Goal: Entertainment & Leisure: Consume media (video, audio)

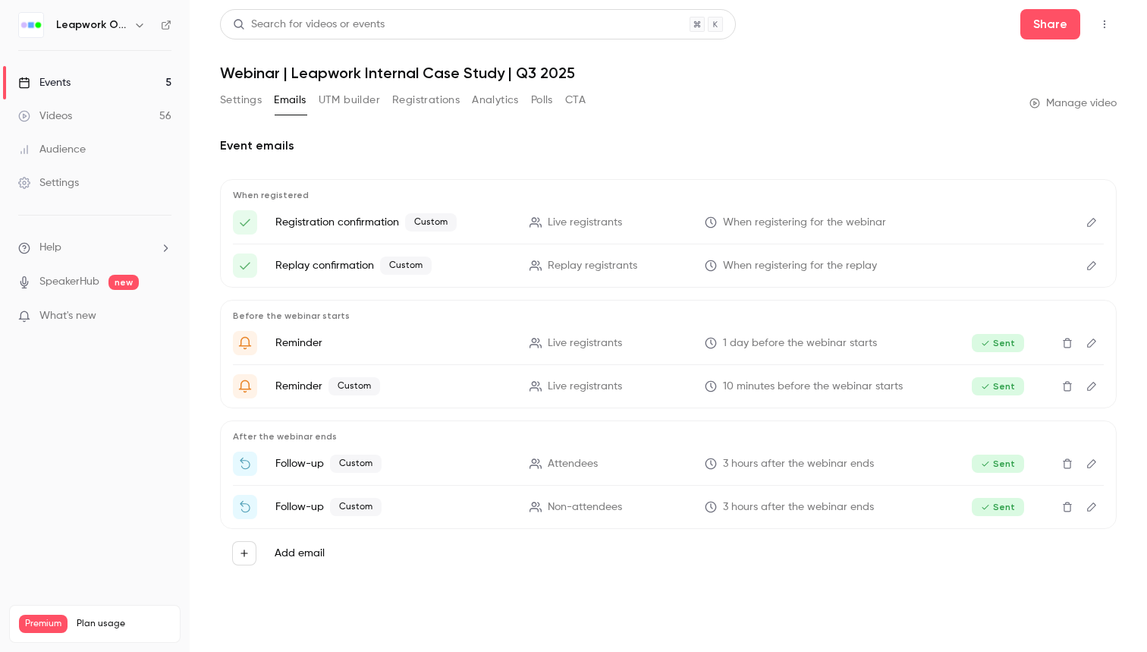
click at [113, 87] on link "Events 5" at bounding box center [95, 82] width 190 height 33
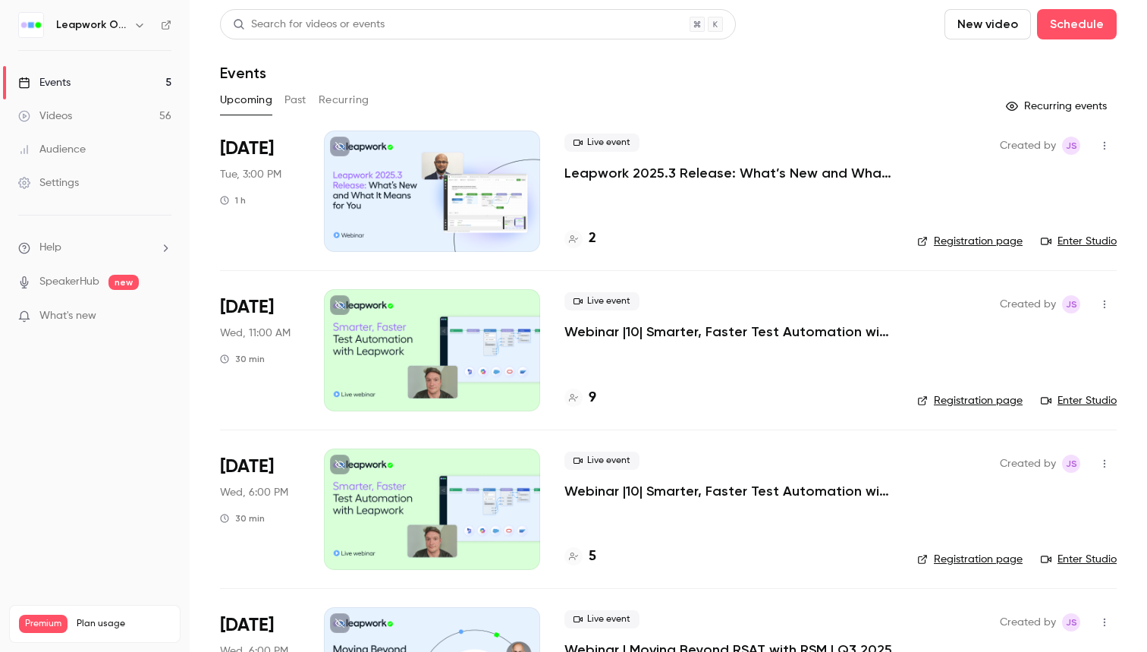
click at [301, 102] on button "Past" at bounding box center [295, 100] width 22 height 24
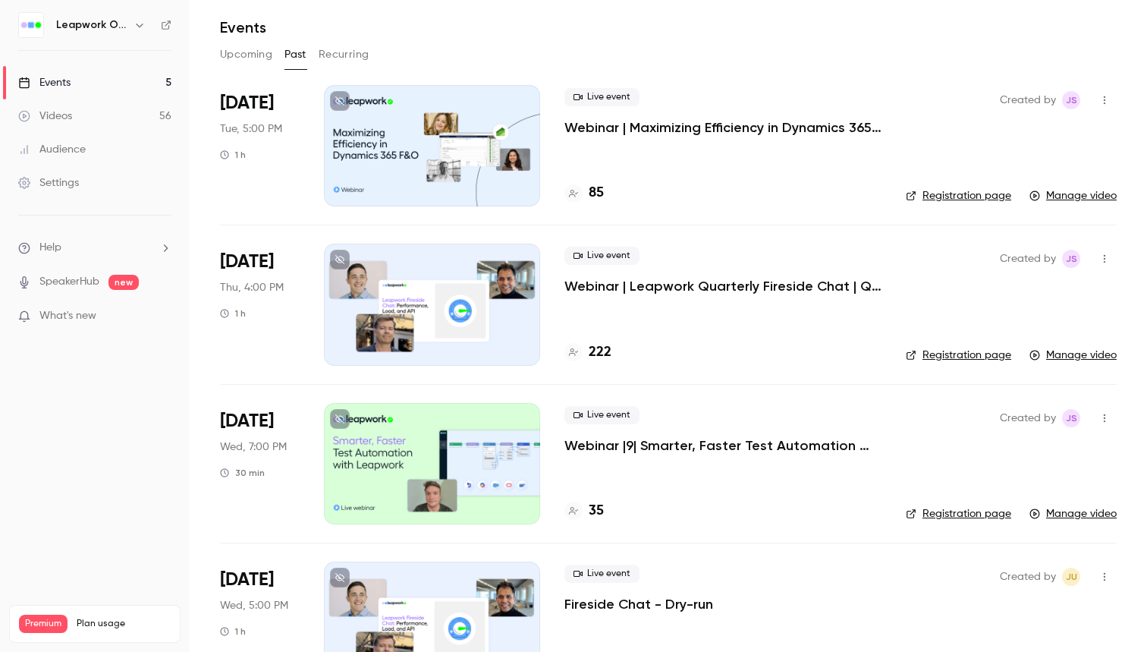
scroll to position [52, 0]
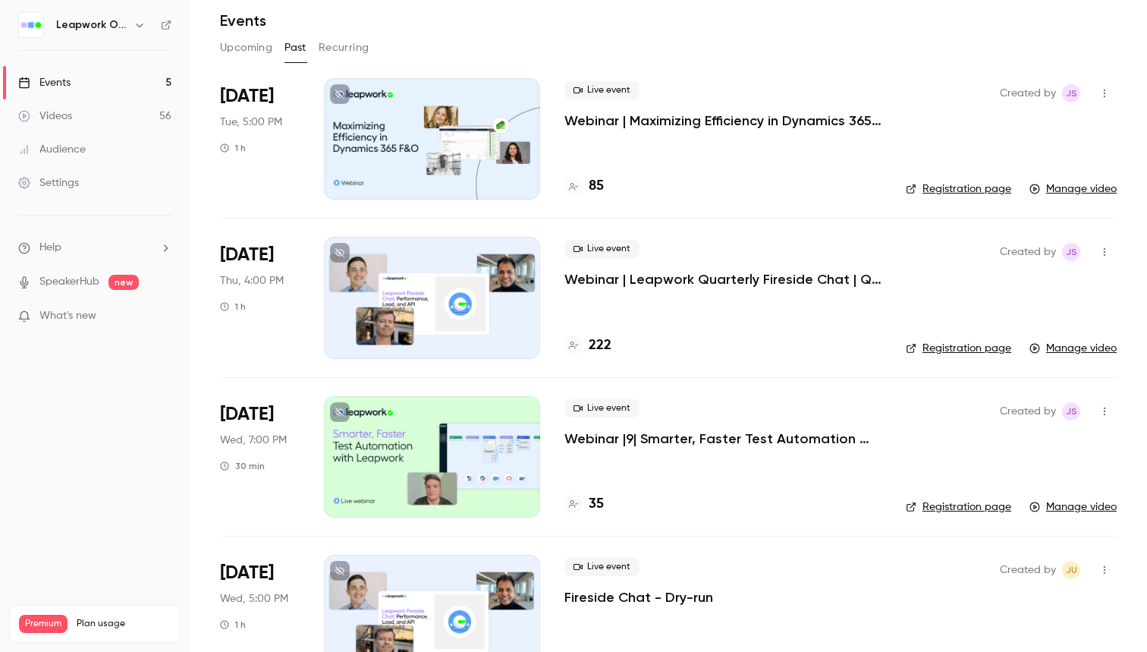
click at [239, 49] on button "Upcoming" at bounding box center [246, 48] width 52 height 24
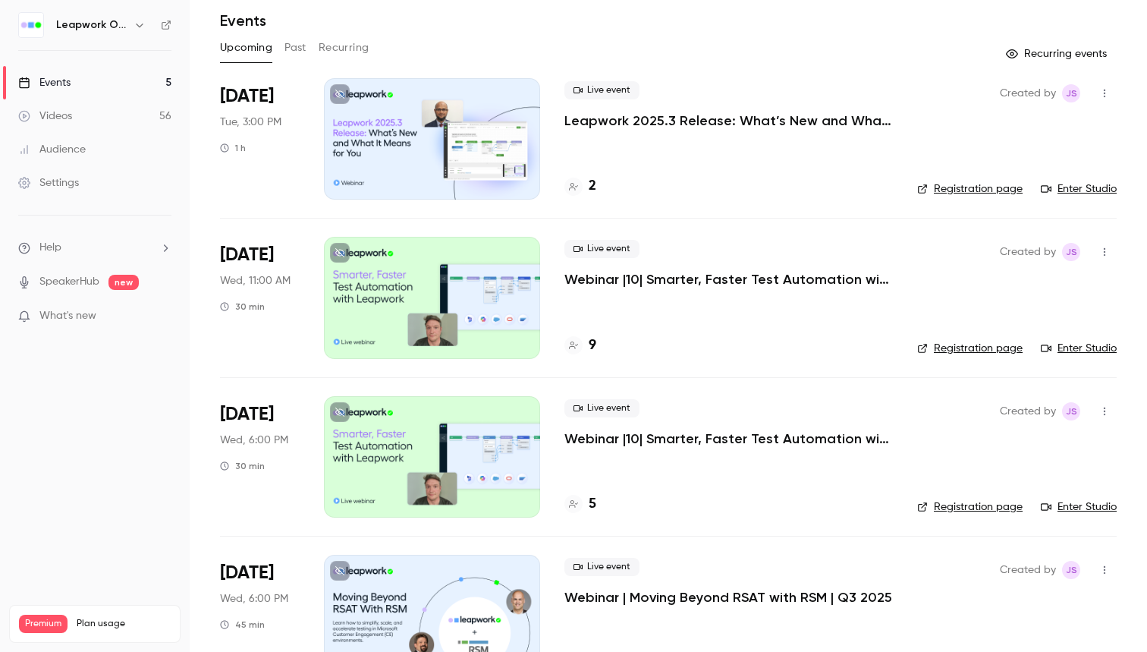
click at [593, 278] on p "Webinar |10| Smarter, Faster Test Automation with Leapwork | EMEA | Q4 2025" at bounding box center [728, 279] width 328 height 18
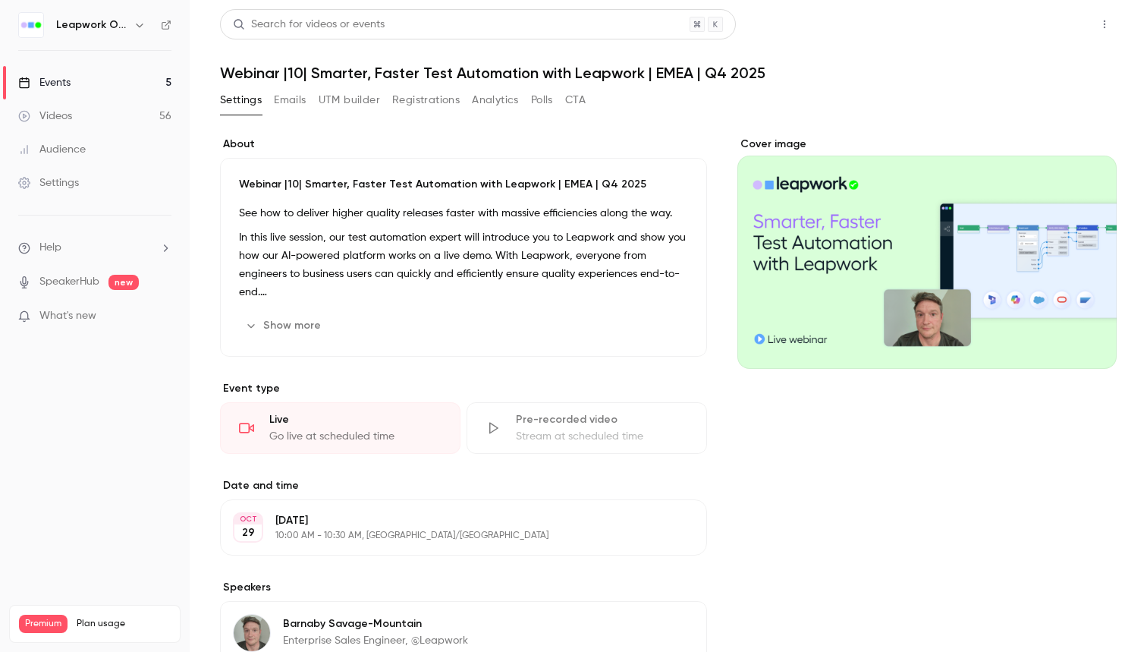
click at [1062, 26] on button "Share" at bounding box center [1050, 24] width 60 height 30
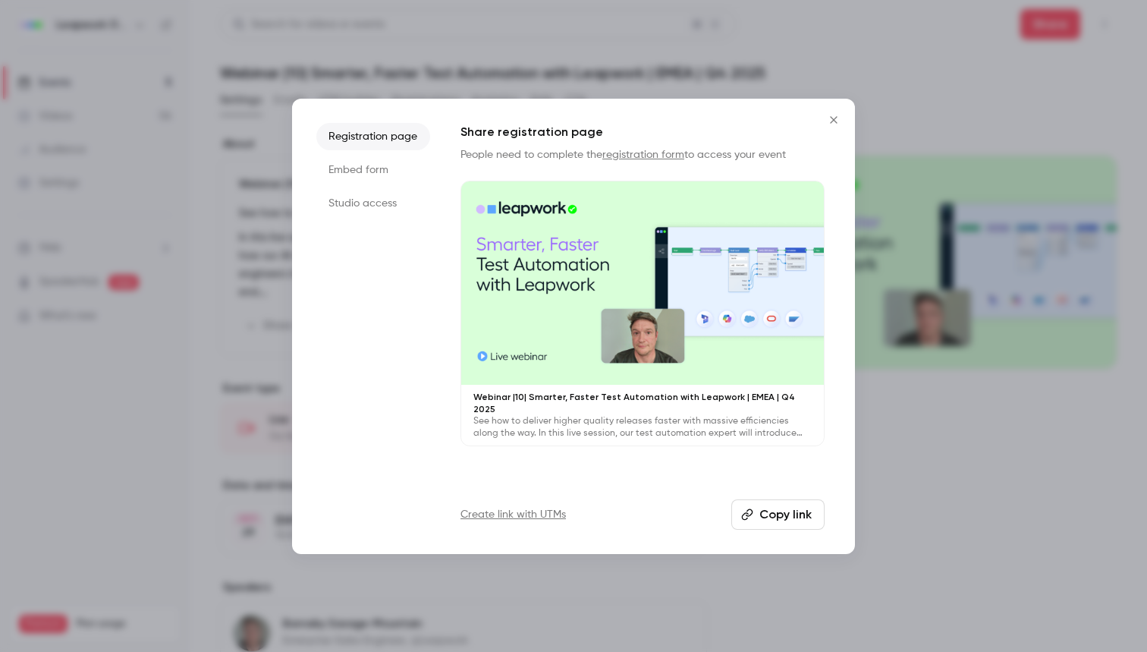
click at [871, 60] on div at bounding box center [573, 326] width 1147 height 652
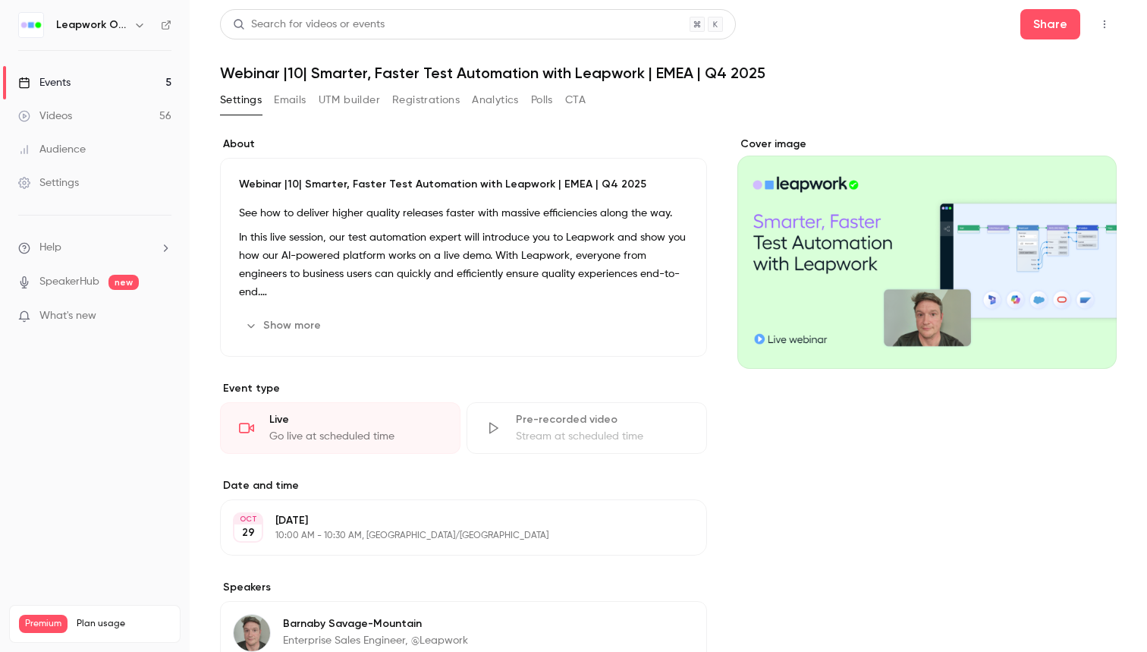
click at [1100, 20] on icon "button" at bounding box center [1104, 24] width 12 height 11
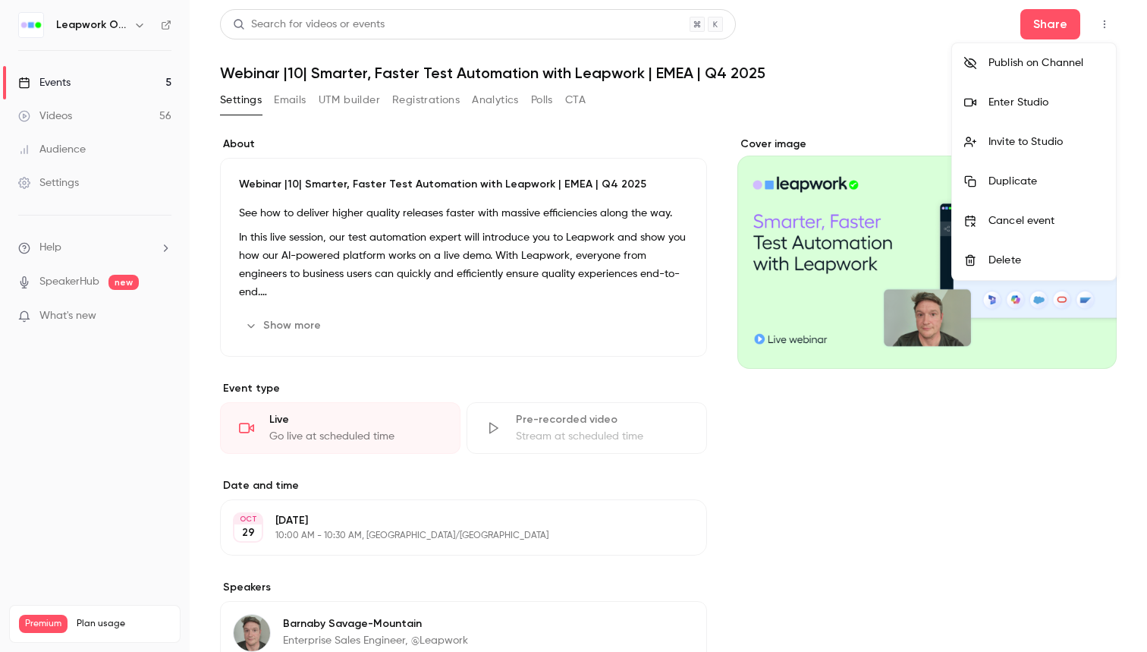
click at [1047, 149] on div "Invite to Studio" at bounding box center [1045, 141] width 115 height 15
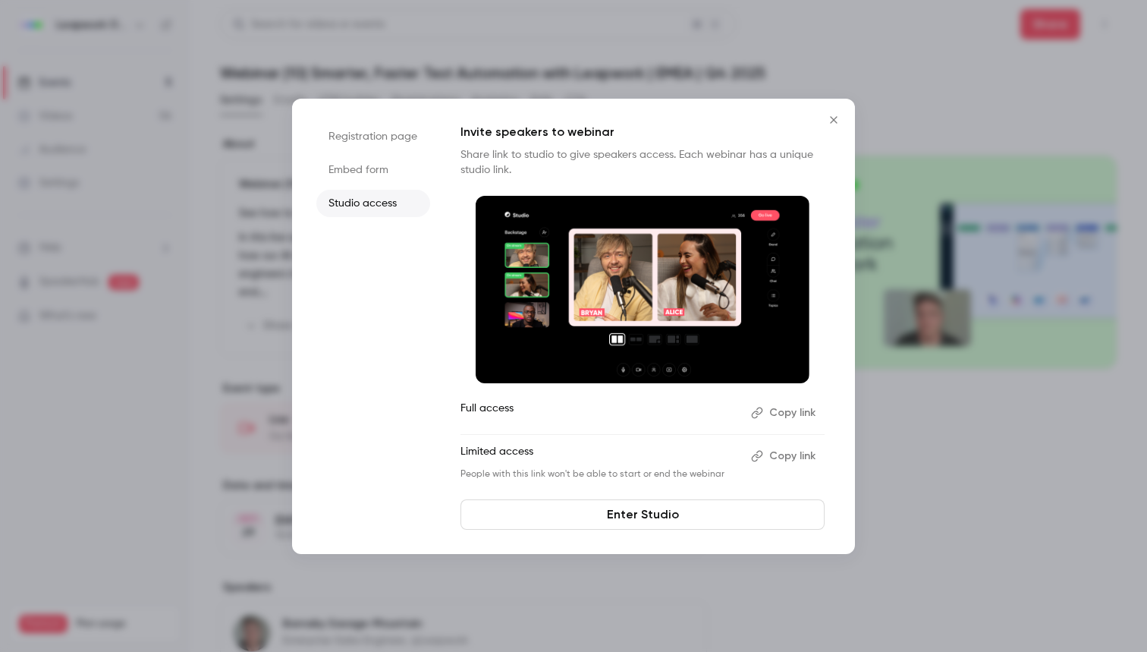
click at [784, 423] on button "Copy link" at bounding box center [785, 412] width 80 height 24
click at [831, 118] on icon "Close" at bounding box center [833, 120] width 18 height 12
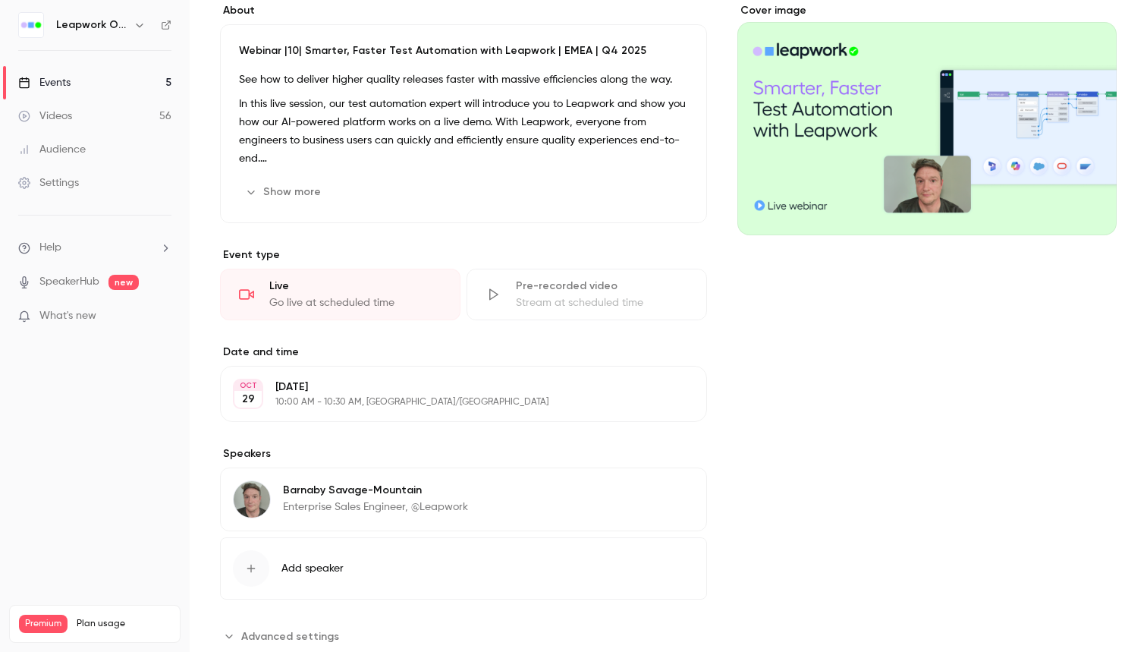
scroll to position [159, 0]
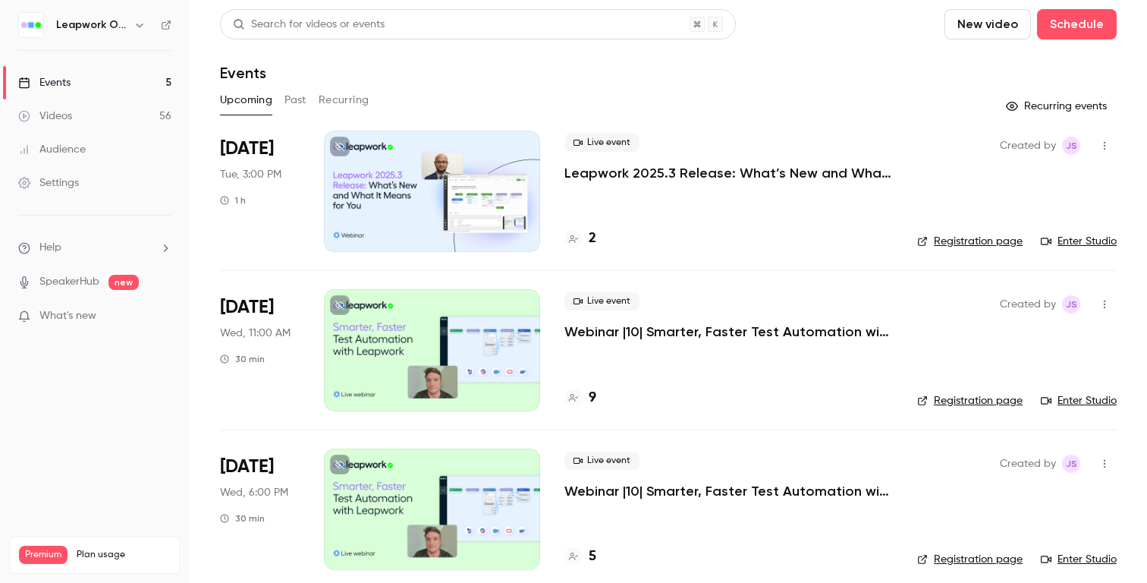
click at [300, 93] on button "Past" at bounding box center [295, 100] width 22 height 24
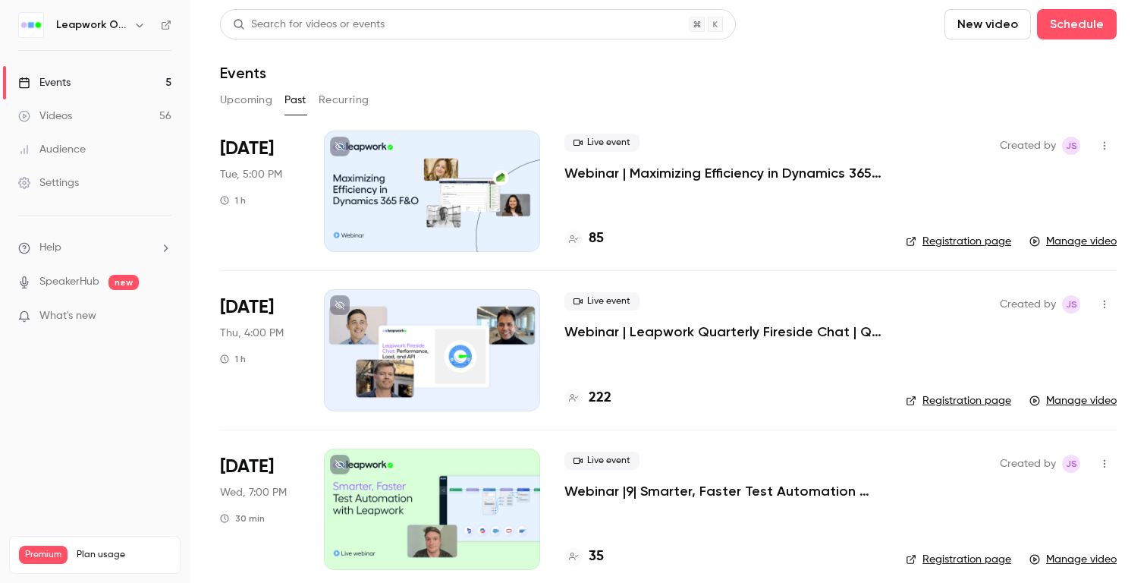
click at [612, 183] on div "Live event Webinar | Maximizing Efficiency in Dynamics 365 | Q3 2025 85" at bounding box center [722, 190] width 317 height 121
click at [612, 176] on p "Webinar | Maximizing Efficiency in Dynamics 365 | Q3 2025" at bounding box center [722, 173] width 317 height 18
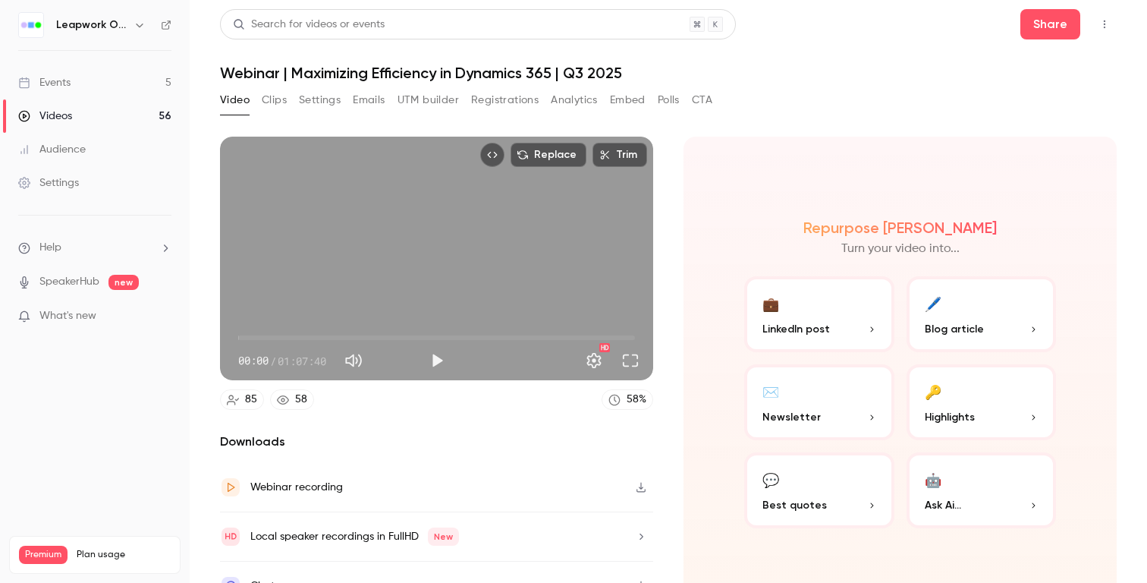
click at [333, 501] on div "Webinar recording" at bounding box center [436, 487] width 433 height 49
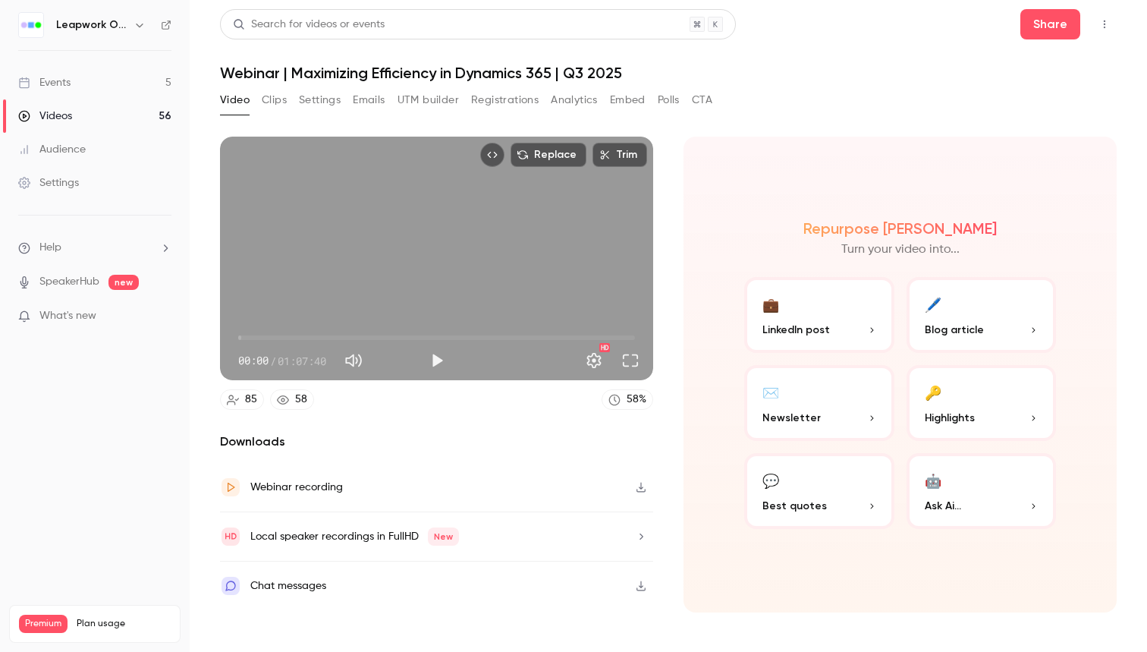
click at [133, 84] on link "Events 5" at bounding box center [95, 82] width 190 height 33
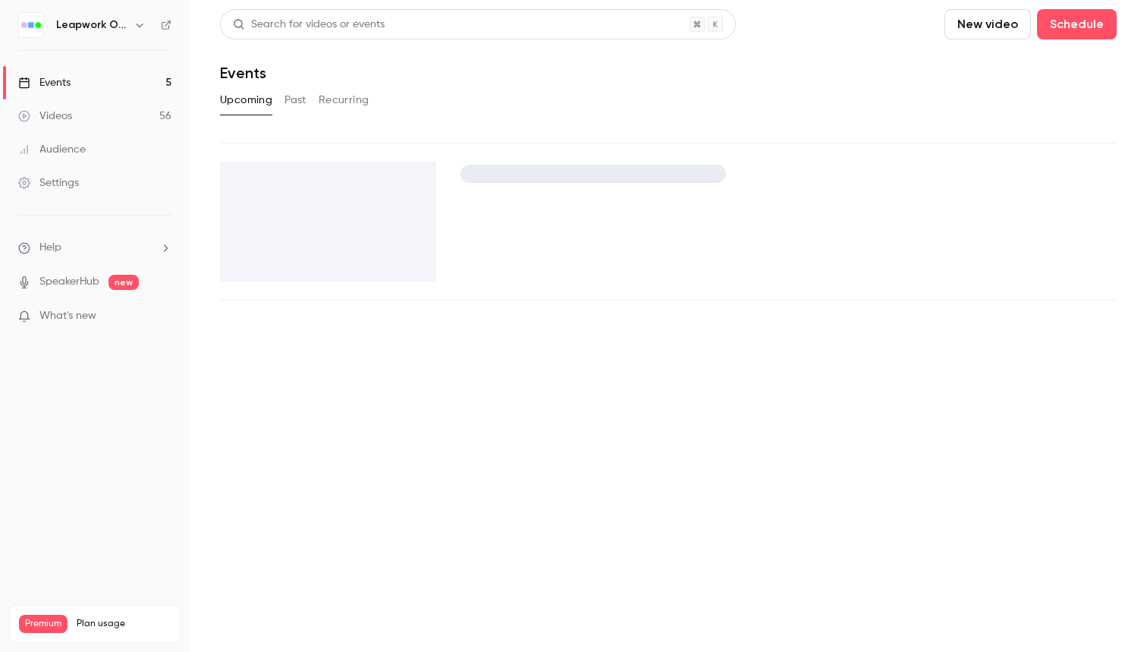
click at [297, 92] on button "Past" at bounding box center [295, 100] width 22 height 24
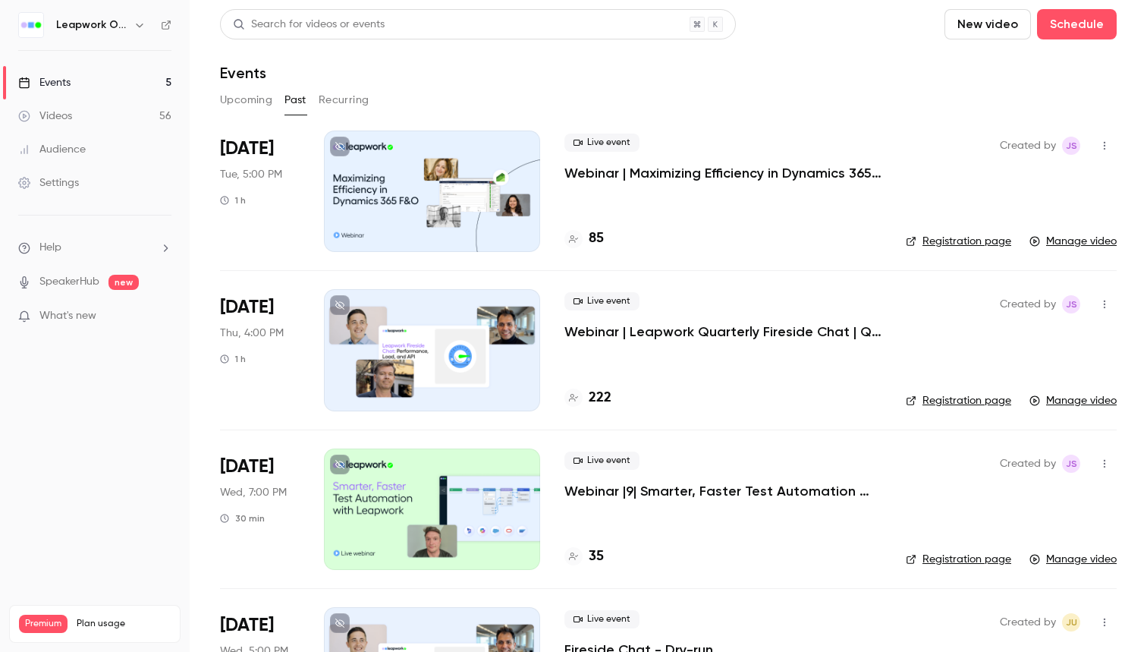
scroll to position [42, 0]
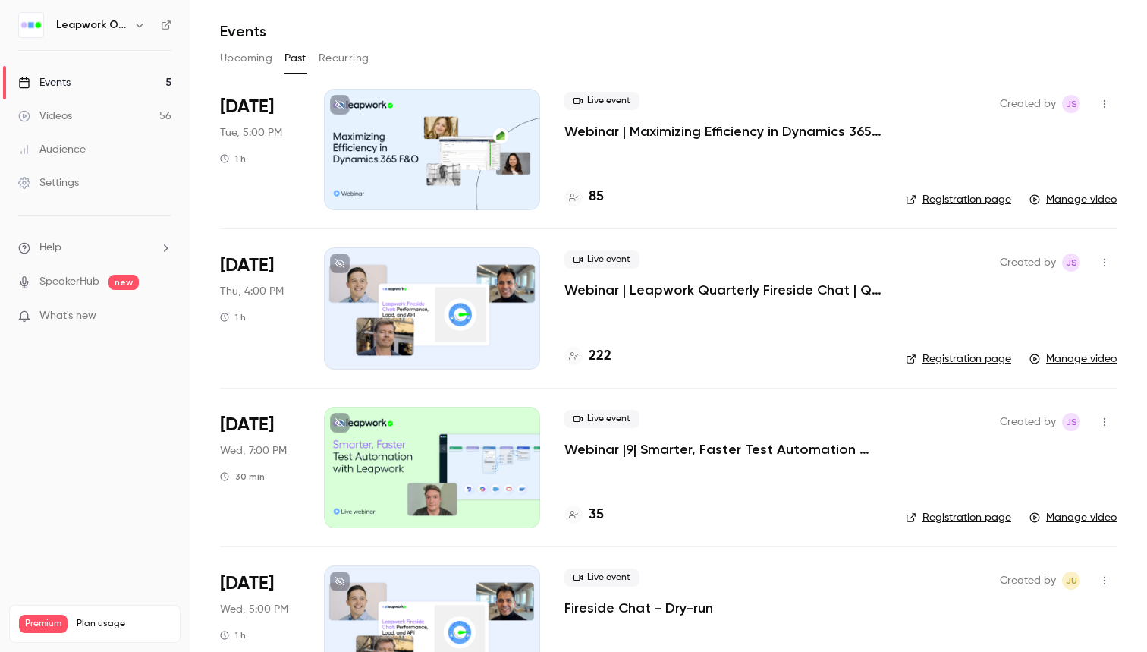
click at [607, 457] on p "Webinar |9| Smarter, Faster Test Automation with Leapwork | [GEOGRAPHIC_DATA] |…" at bounding box center [722, 449] width 317 height 18
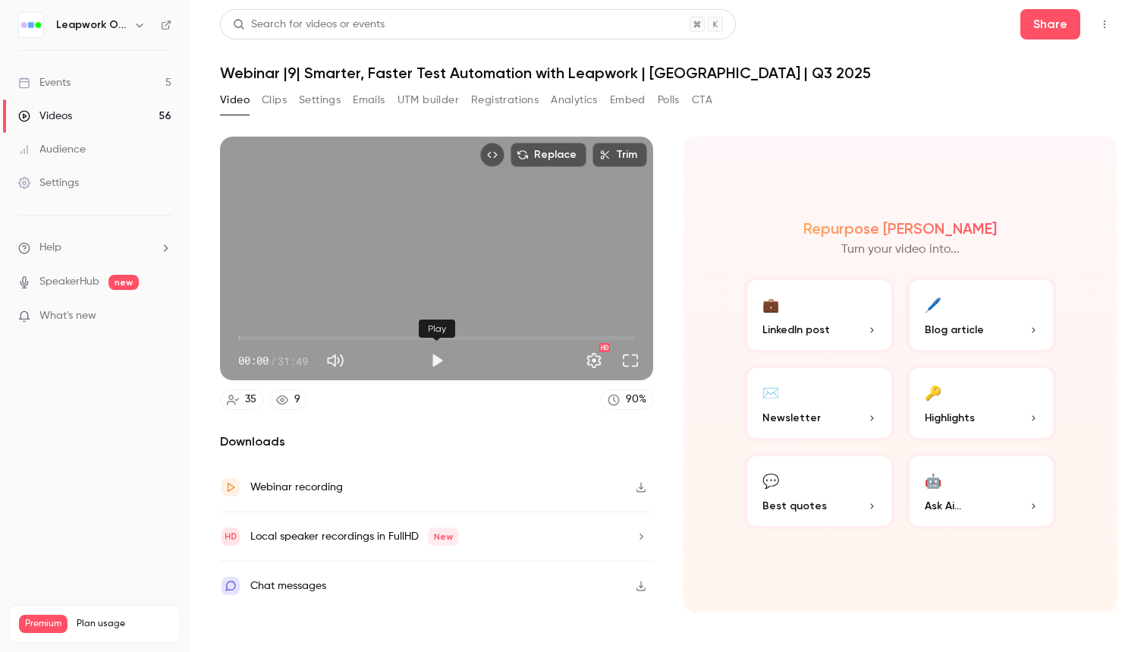
click at [427, 363] on button "Play" at bounding box center [437, 360] width 30 height 30
click at [263, 335] on span "00:00" at bounding box center [436, 337] width 397 height 24
click at [293, 333] on span "02:01" at bounding box center [436, 337] width 397 height 24
type input "*****"
click at [315, 275] on div "Replace Trim 04:22 04:22 / 31:49 HD" at bounding box center [436, 258] width 433 height 243
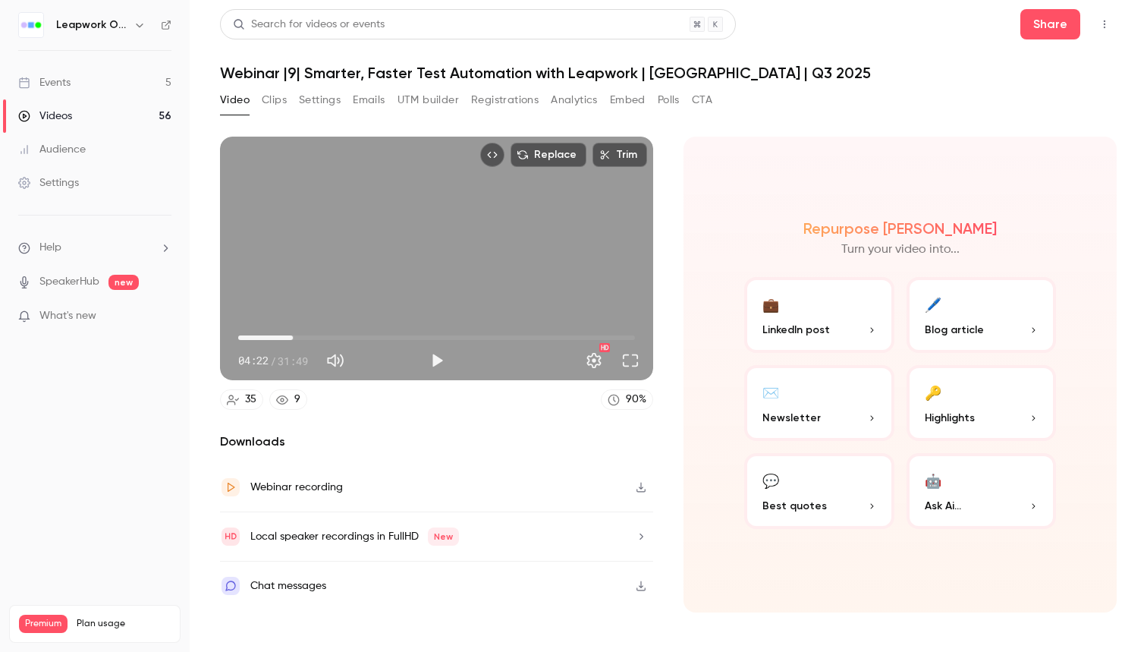
click at [286, 102] on button "Clips" at bounding box center [274, 100] width 25 height 24
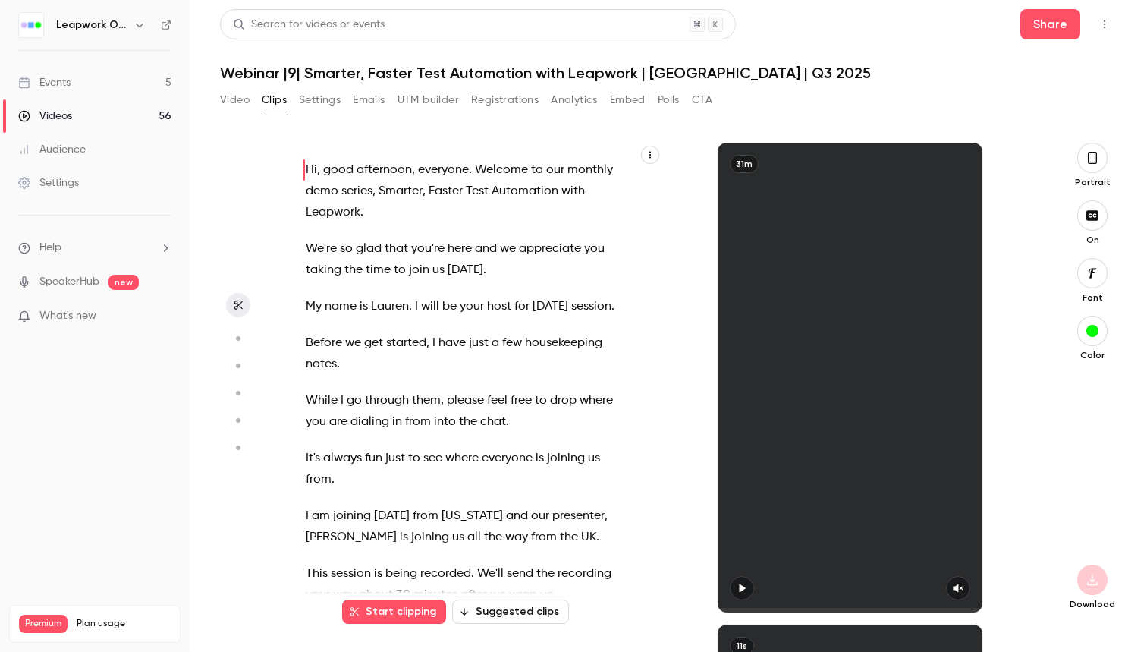
click at [314, 99] on button "Settings" at bounding box center [320, 100] width 42 height 24
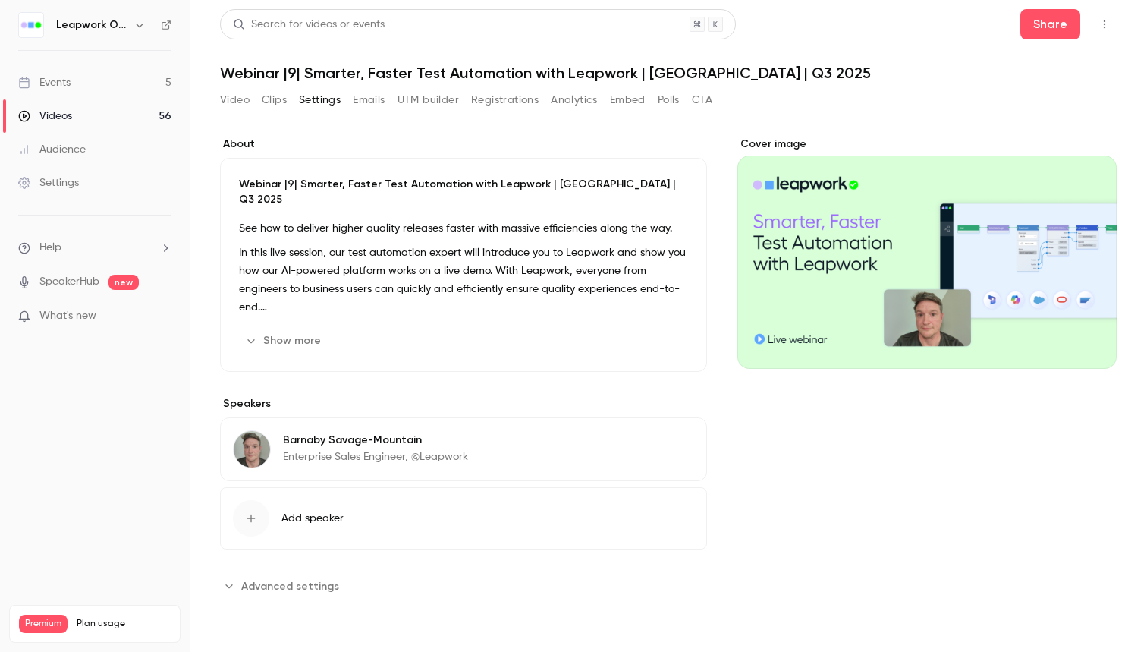
click at [383, 102] on button "Emails" at bounding box center [369, 100] width 32 height 24
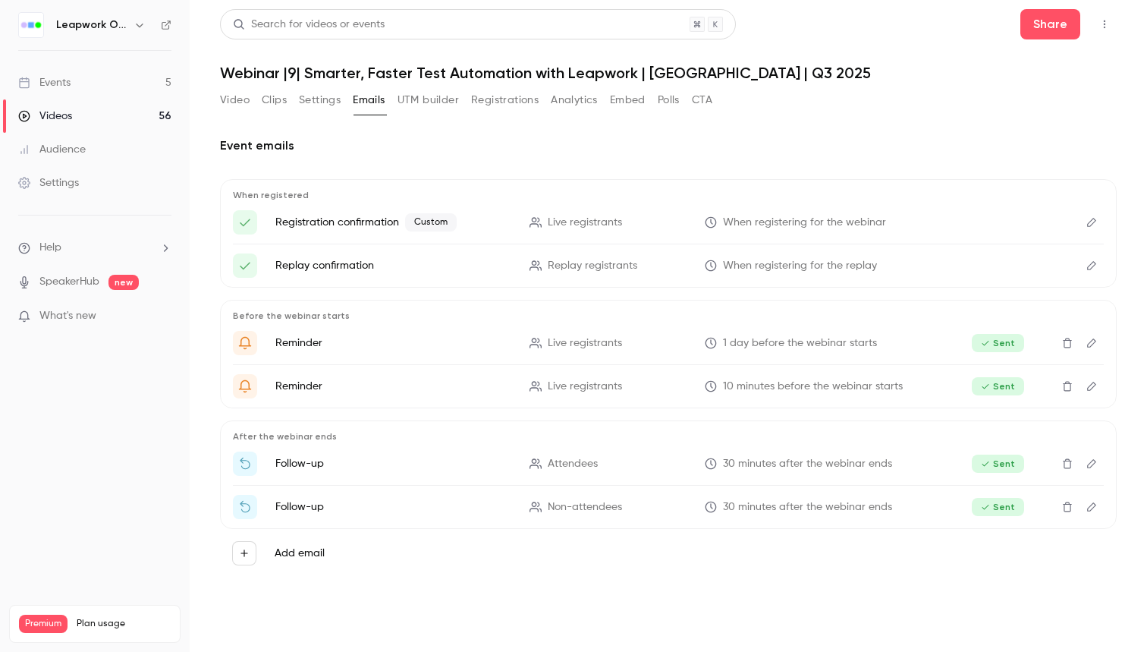
click at [416, 97] on button "UTM builder" at bounding box center [427, 100] width 61 height 24
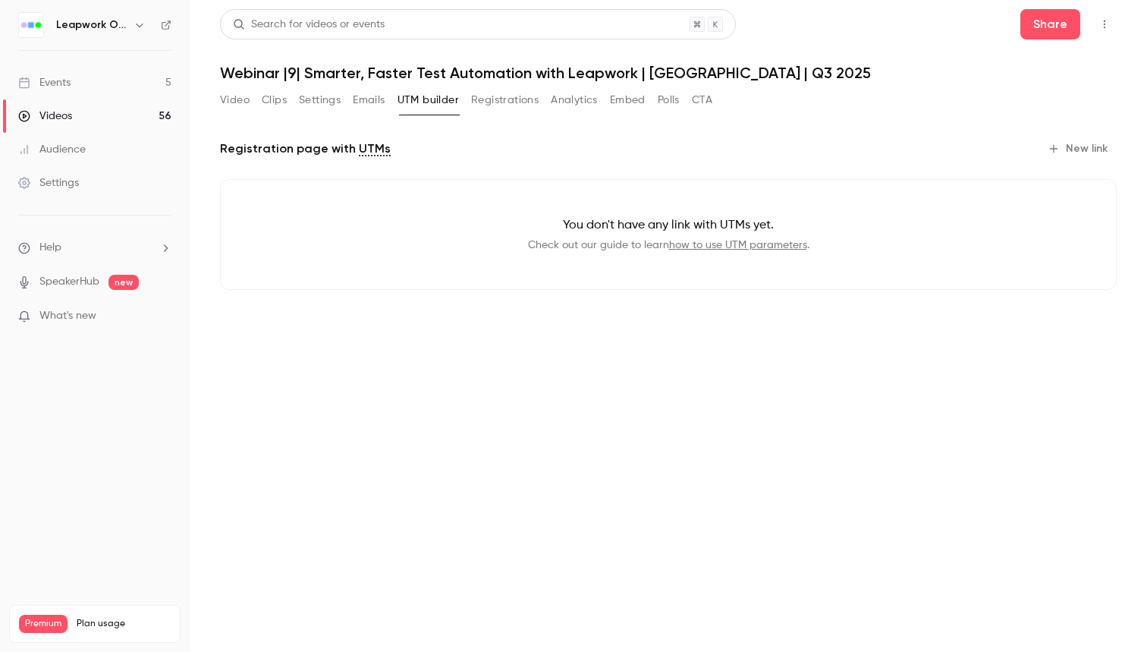
click at [469, 97] on div "Video Clips Settings Emails UTM builder Registrations Analytics Embed Polls CTA" at bounding box center [466, 100] width 492 height 24
click at [498, 97] on button "Registrations" at bounding box center [505, 100] width 68 height 24
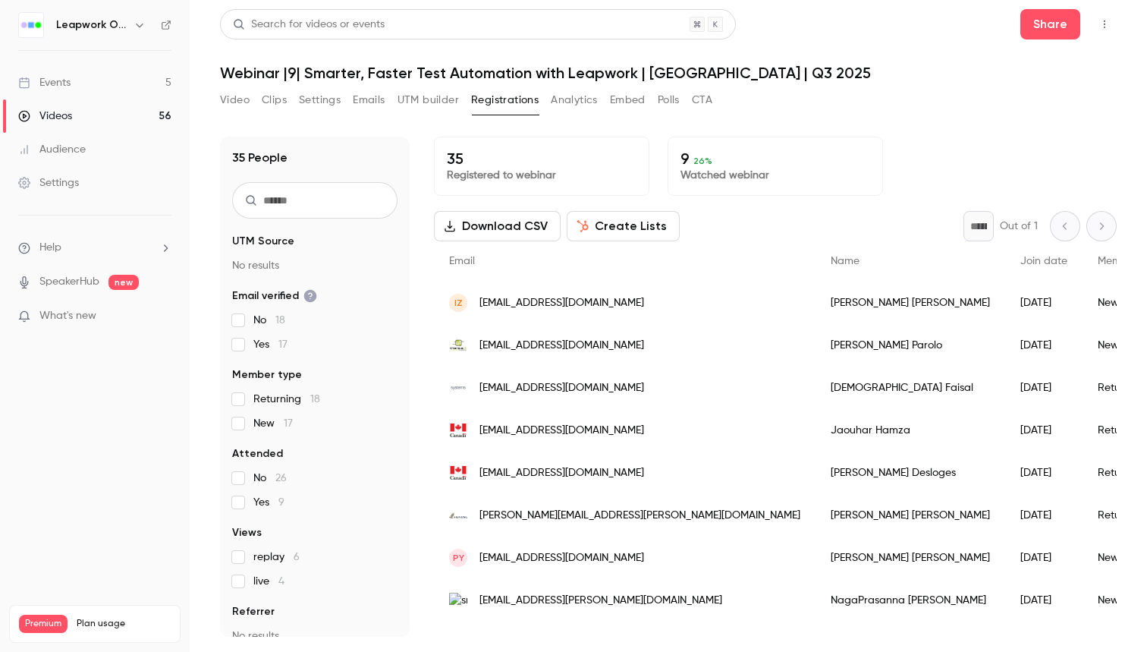
click at [592, 96] on button "Analytics" at bounding box center [574, 100] width 47 height 24
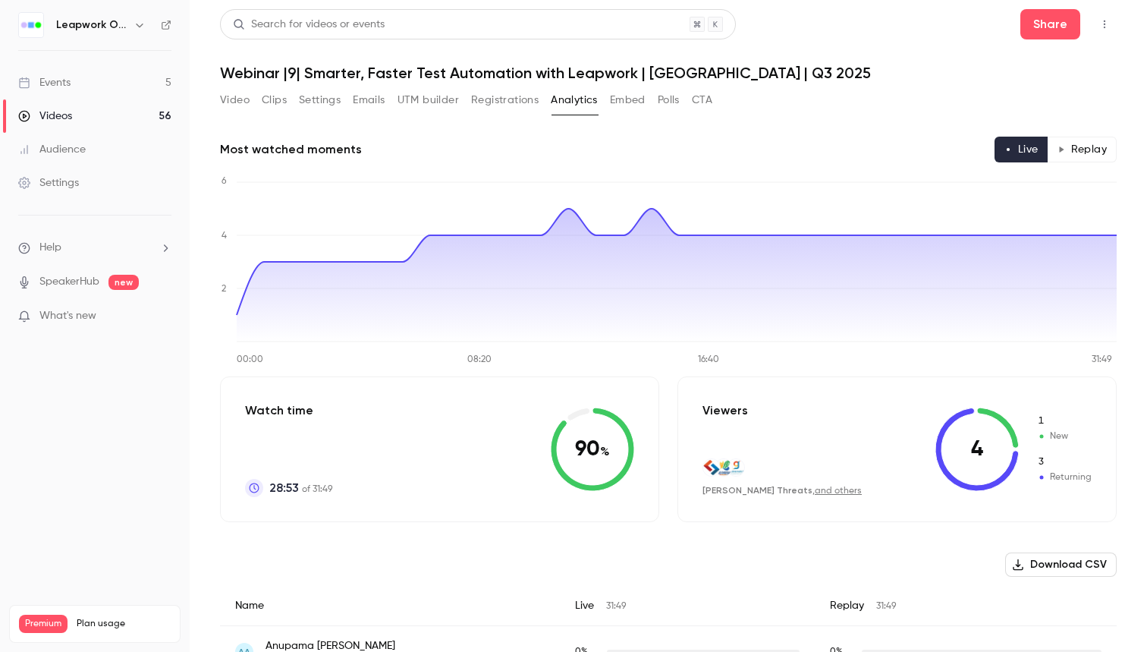
click at [631, 96] on button "Embed" at bounding box center [628, 100] width 36 height 24
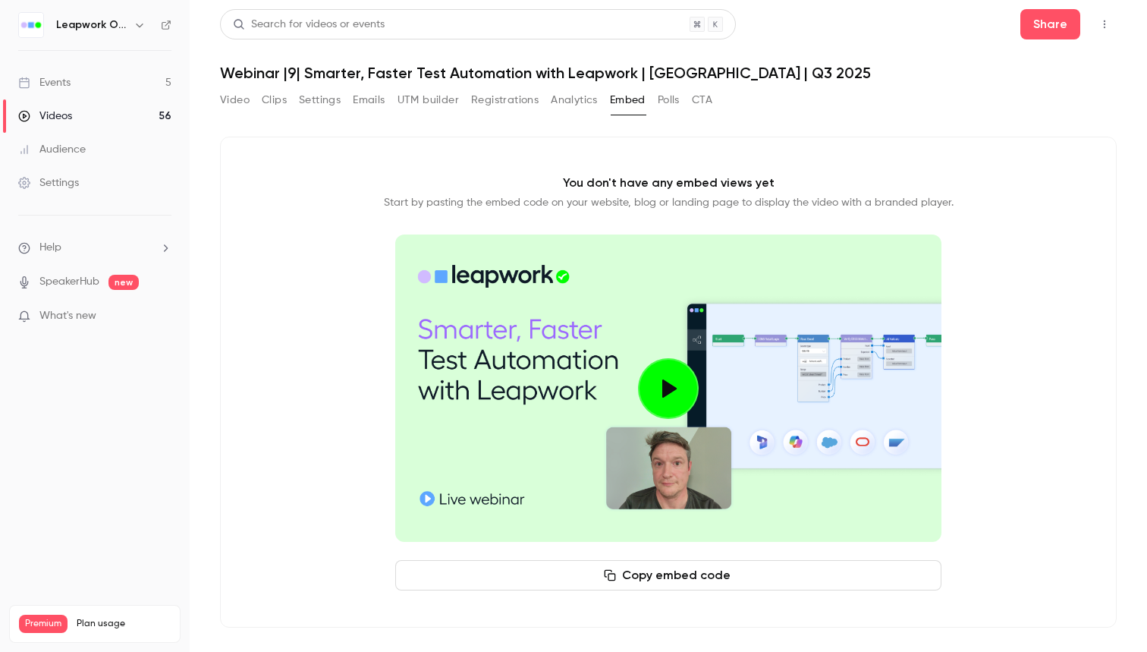
click at [680, 98] on button "Polls" at bounding box center [669, 100] width 22 height 24
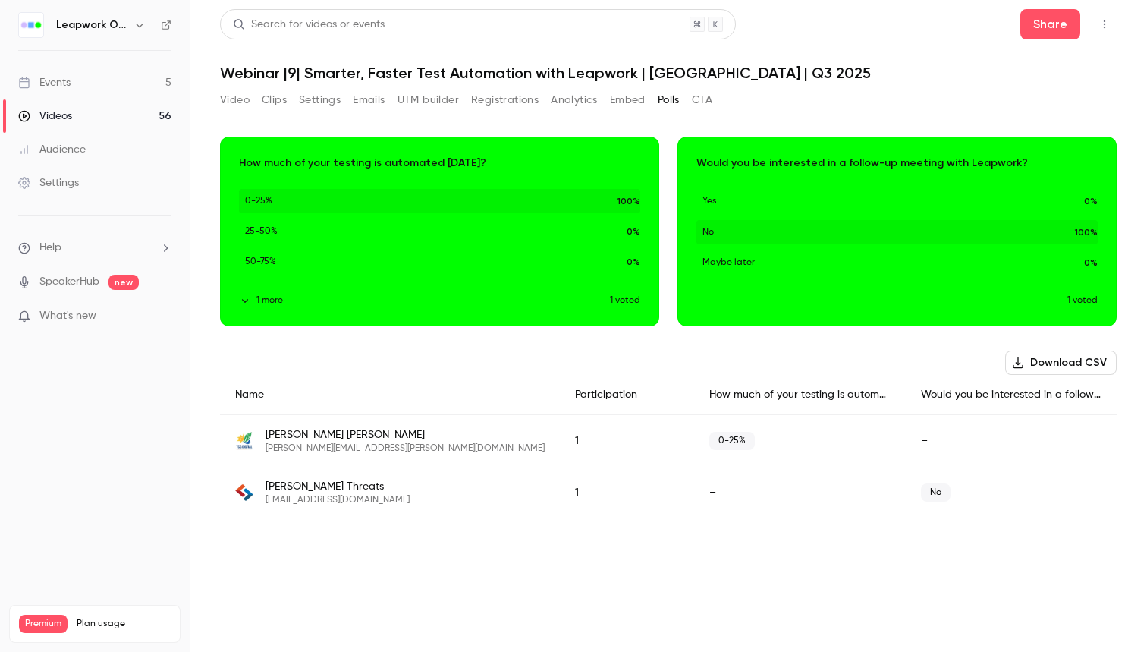
click at [708, 97] on button "CTA" at bounding box center [702, 100] width 20 height 24
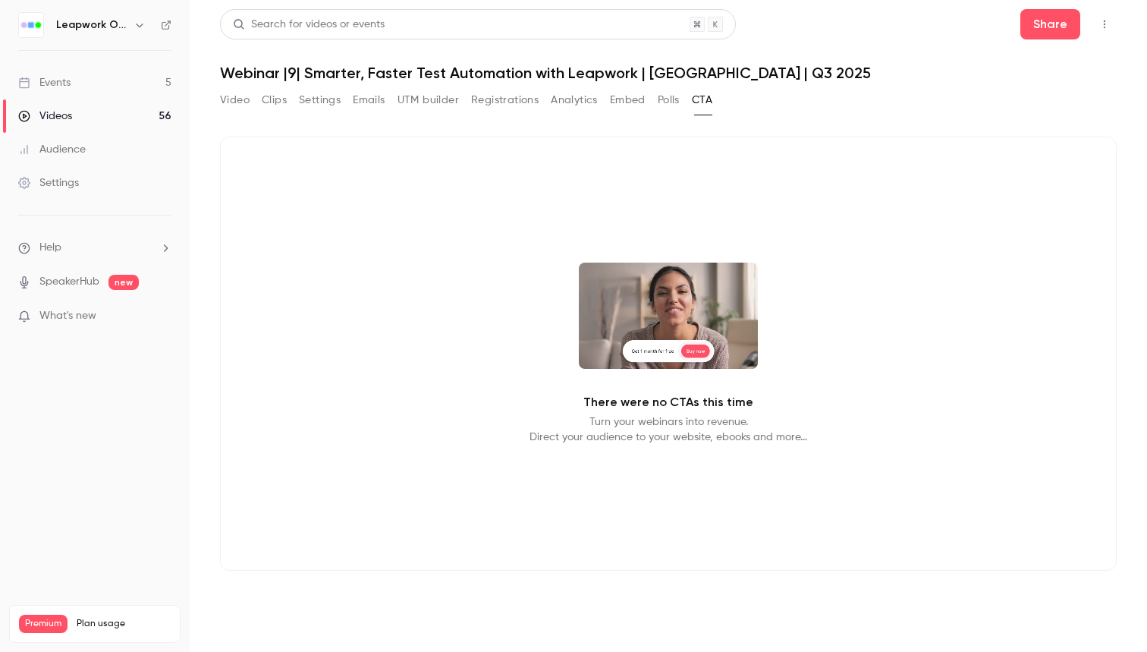
click at [666, 102] on button "Polls" at bounding box center [669, 100] width 22 height 24
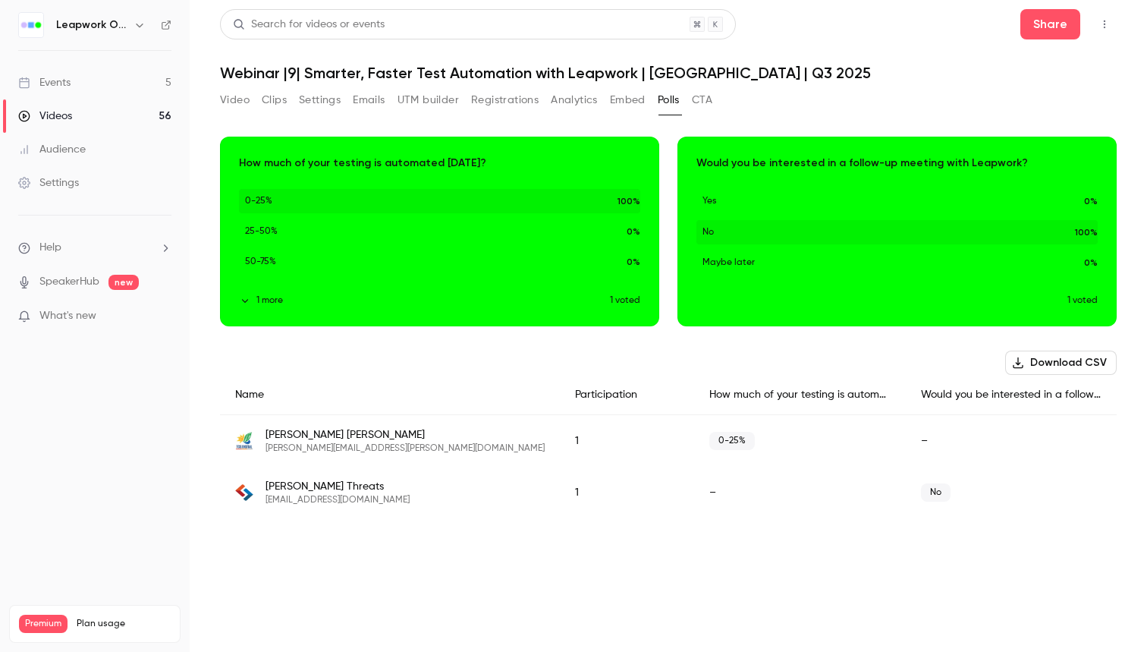
click at [234, 102] on button "Video" at bounding box center [235, 100] width 30 height 24
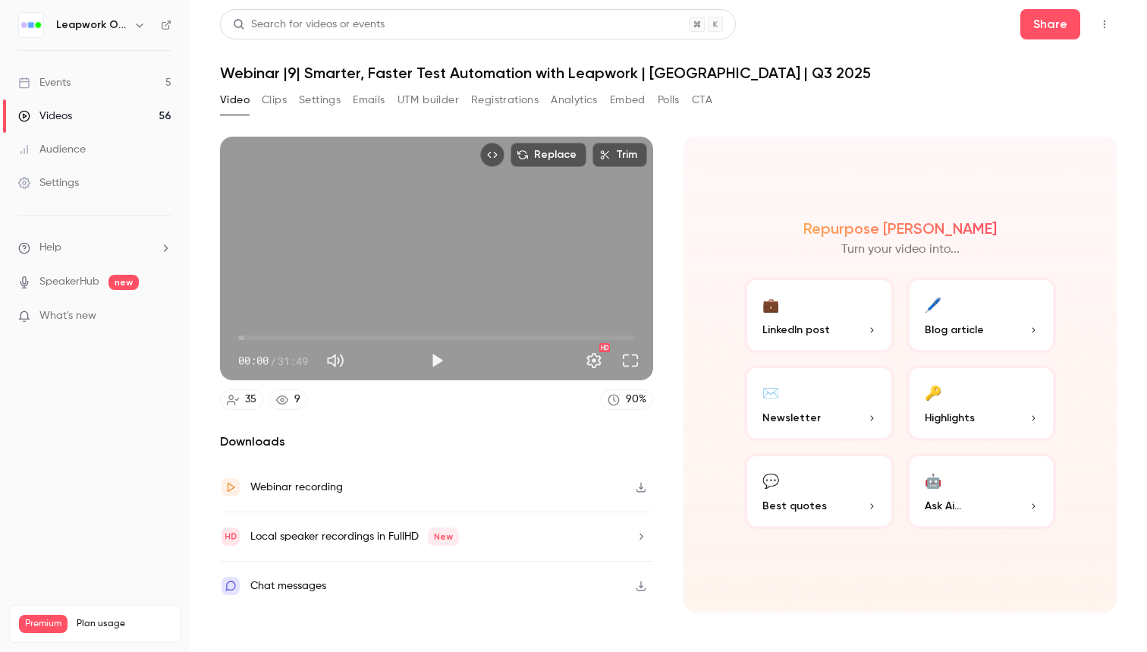
click at [344, 240] on div "Replace Trim 00:00 00:00 / 31:49 HD" at bounding box center [436, 258] width 433 height 243
drag, startPoint x: 247, startPoint y: 336, endPoint x: 295, endPoint y: 336, distance: 48.5
click at [295, 336] on span "04:33" at bounding box center [436, 337] width 397 height 24
click at [417, 287] on div "Replace Trim 04:34 04:34 / 31:49 HD" at bounding box center [436, 258] width 433 height 243
click at [400, 283] on div "Replace Trim 04:34 04:34 / 31:49 HD" at bounding box center [436, 258] width 433 height 243
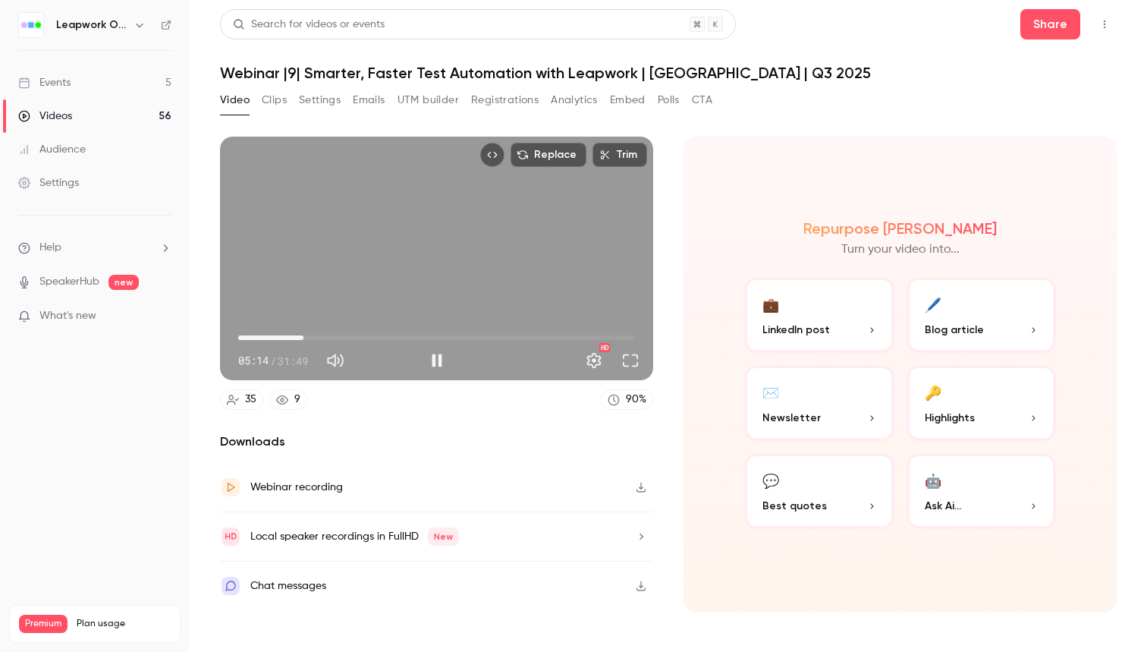
click at [303, 338] on span "05:14" at bounding box center [303, 337] width 5 height 5
drag, startPoint x: 309, startPoint y: 339, endPoint x: 344, endPoint y: 336, distance: 34.3
click at [344, 336] on span "08:23" at bounding box center [343, 337] width 5 height 5
type input "*****"
click at [350, 338] on span "08:49" at bounding box center [348, 337] width 5 height 5
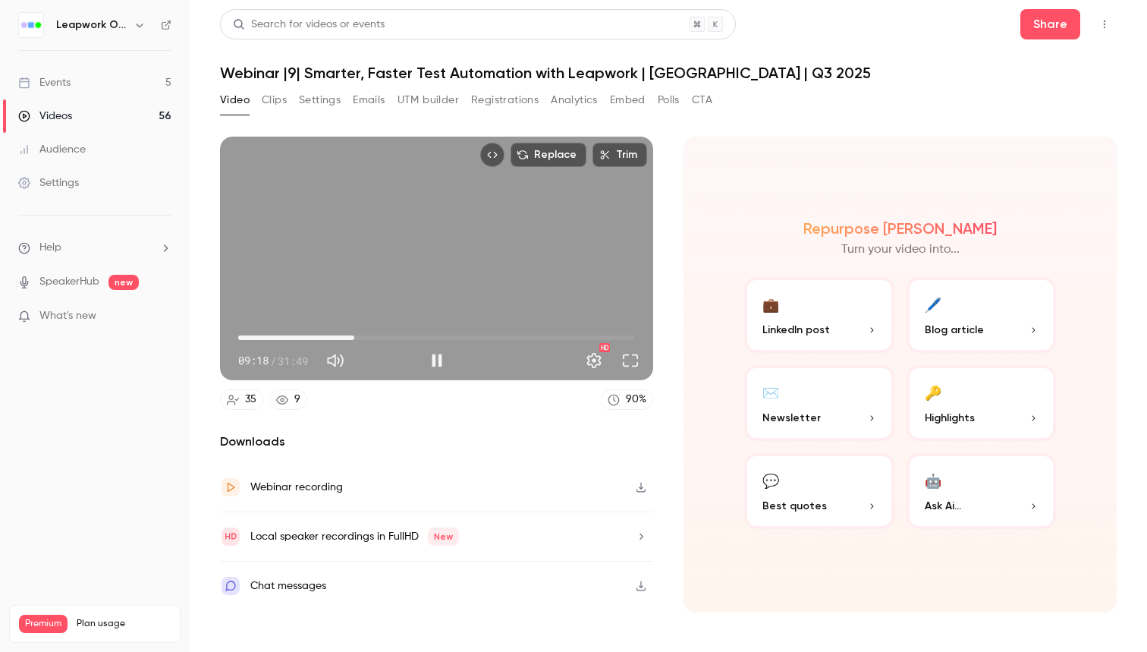
click at [541, 228] on div "Replace Trim 09:18 09:18 / 31:49 HD" at bounding box center [436, 258] width 433 height 243
